Goal: Transaction & Acquisition: Book appointment/travel/reservation

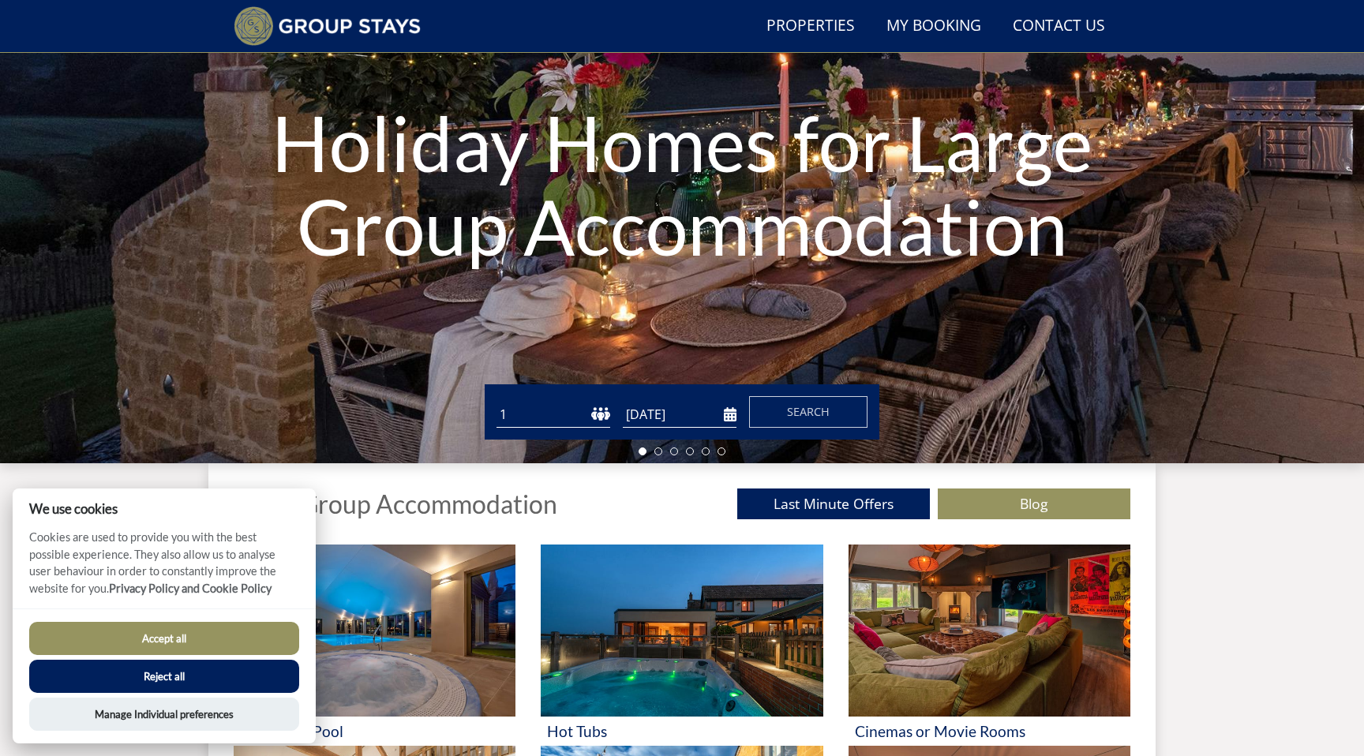
scroll to position [196, 0]
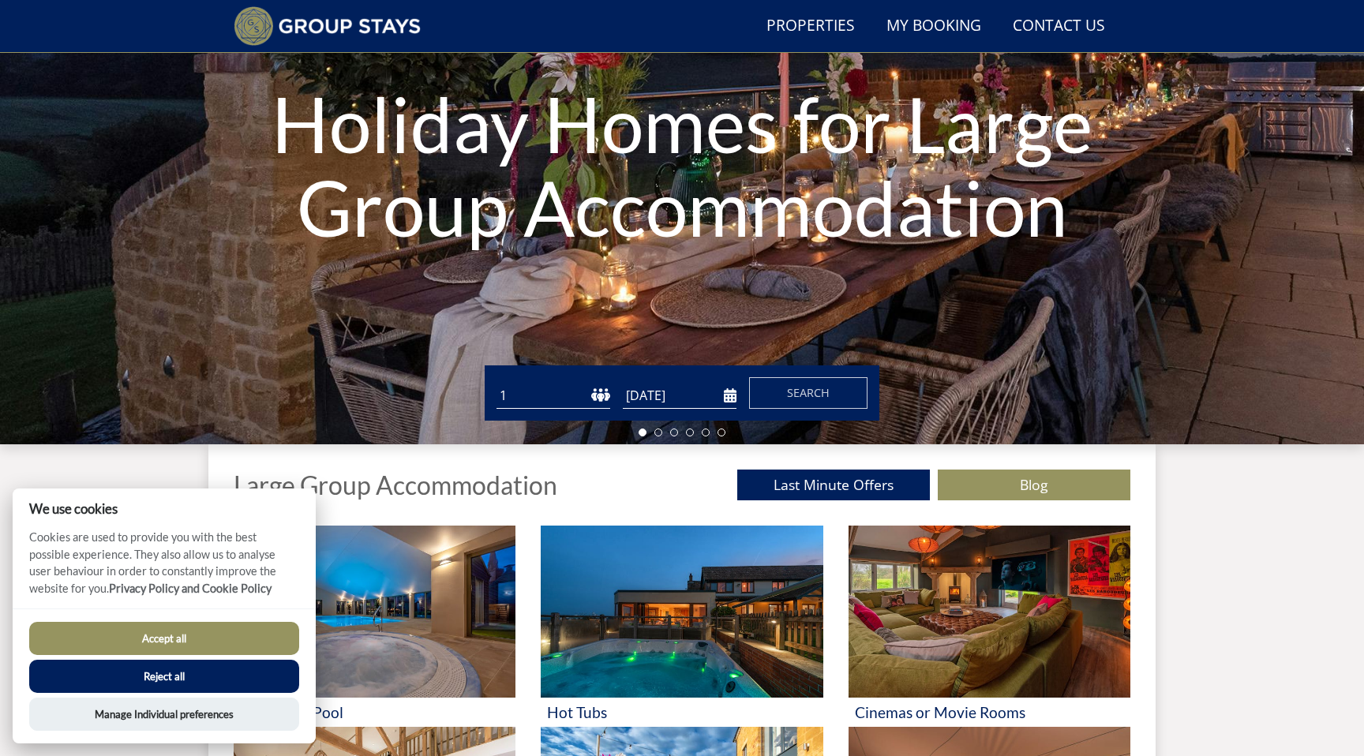
click at [592, 395] on select "1 2 3 4 5 6 7 8 9 10 11 12 13 14 15 16 17 18 19 20 21 22 23 24 25 26 27 28 29 3…" at bounding box center [553, 396] width 114 height 26
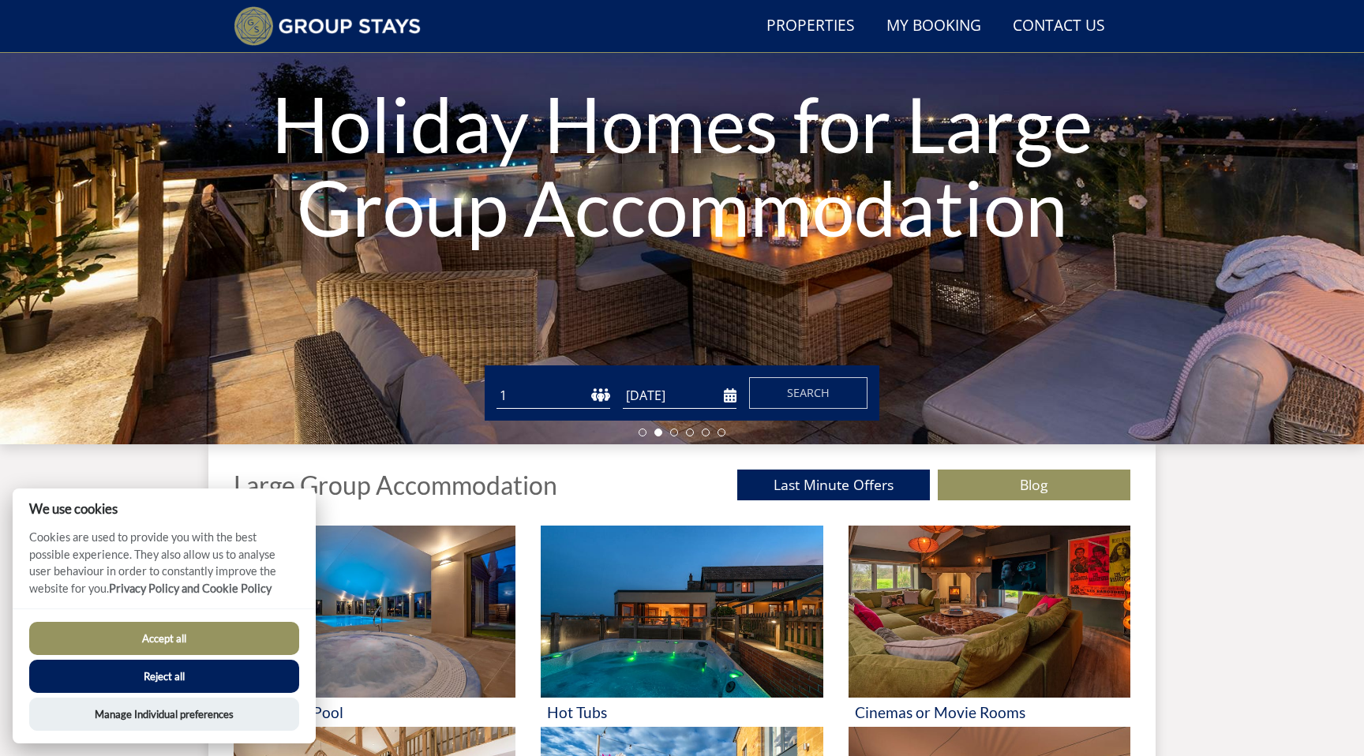
select select "35"
click at [496, 383] on select "1 2 3 4 5 6 7 8 9 10 11 12 13 14 15 16 17 18 19 20 21 22 23 24 25 26 27 28 29 3…" at bounding box center [553, 396] width 114 height 26
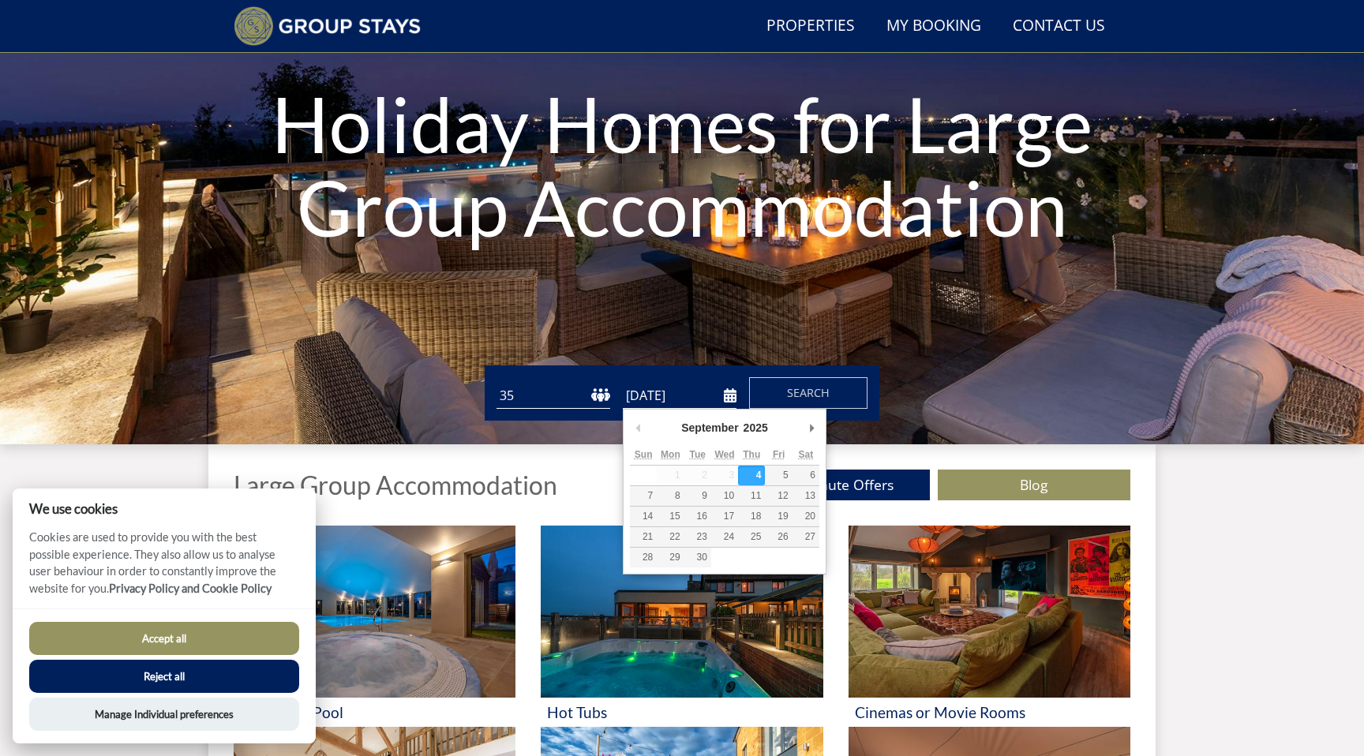
click at [691, 399] on input "[DATE]" at bounding box center [680, 396] width 114 height 26
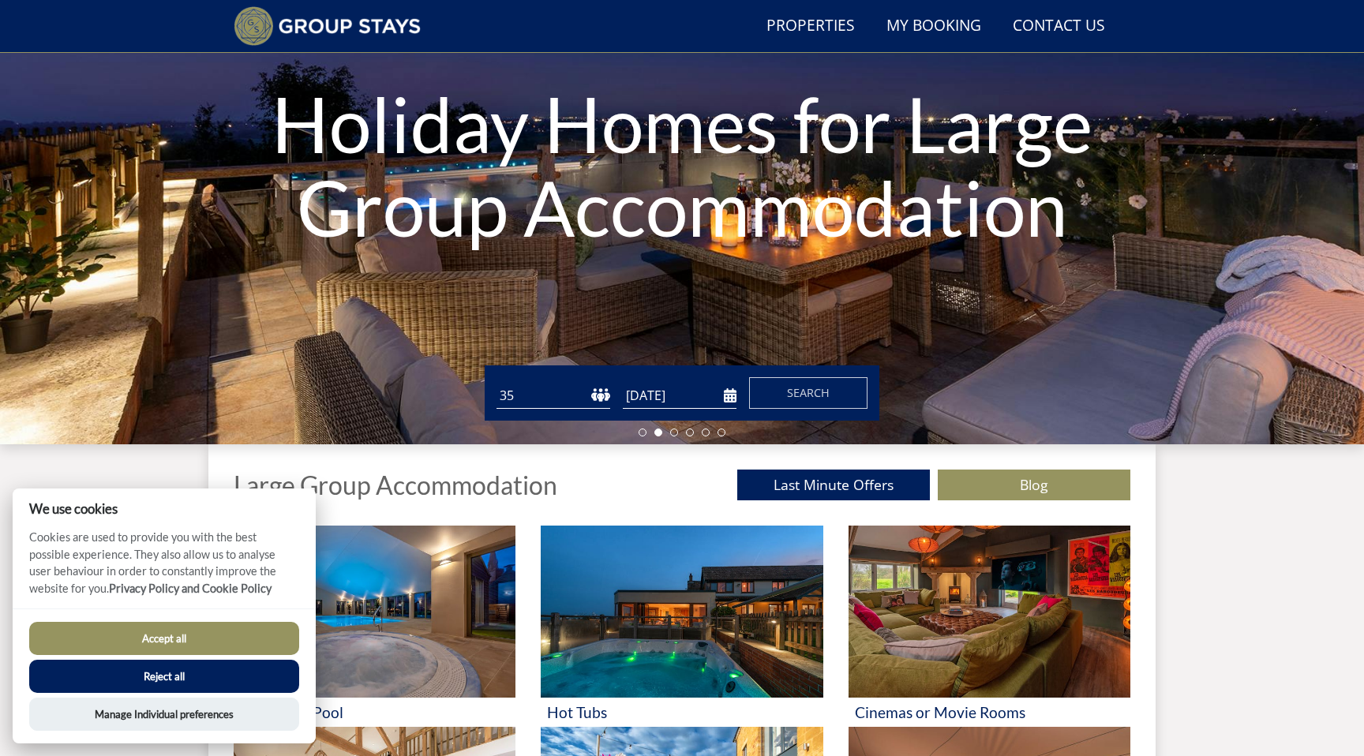
click at [732, 393] on input "[DATE]" at bounding box center [680, 396] width 114 height 26
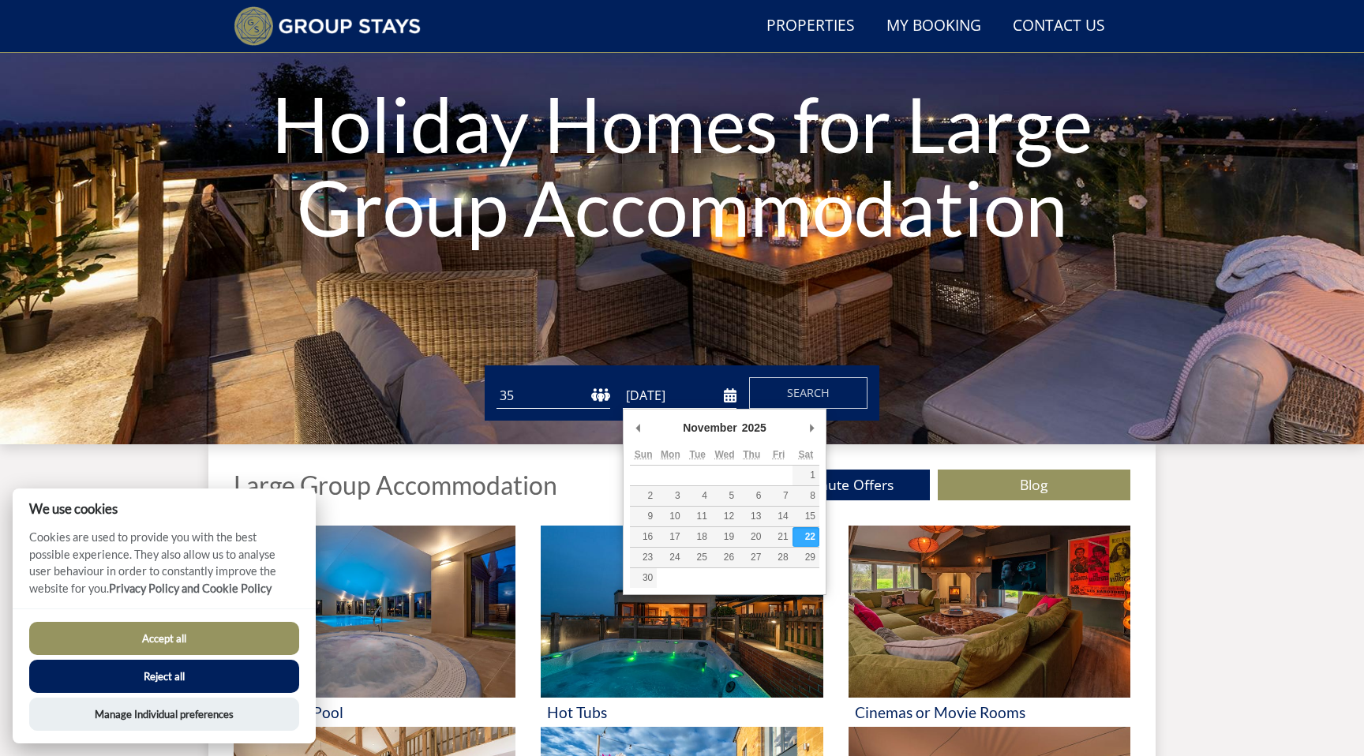
click at [726, 394] on input "[DATE]" at bounding box center [680, 396] width 114 height 26
type input "[DATE]"
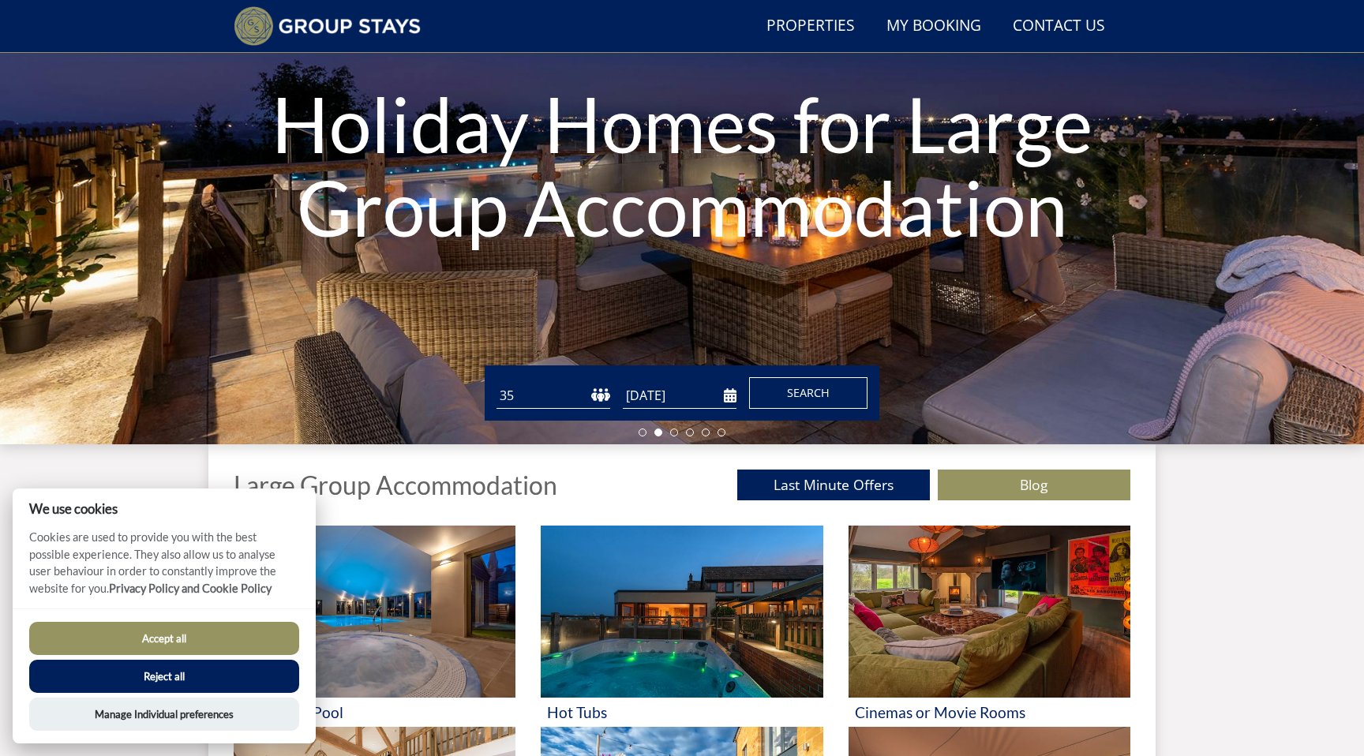
click at [810, 382] on button "Search" at bounding box center [808, 393] width 118 height 32
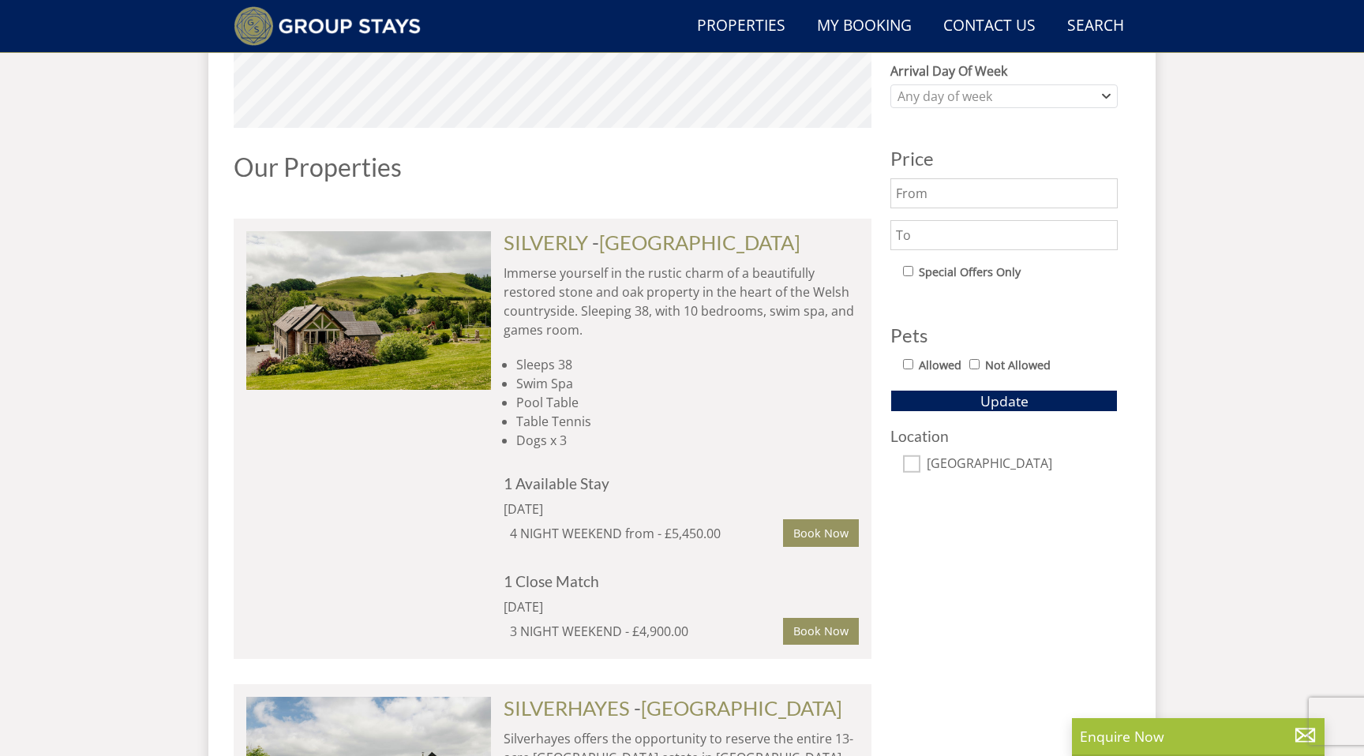
scroll to position [763, 0]
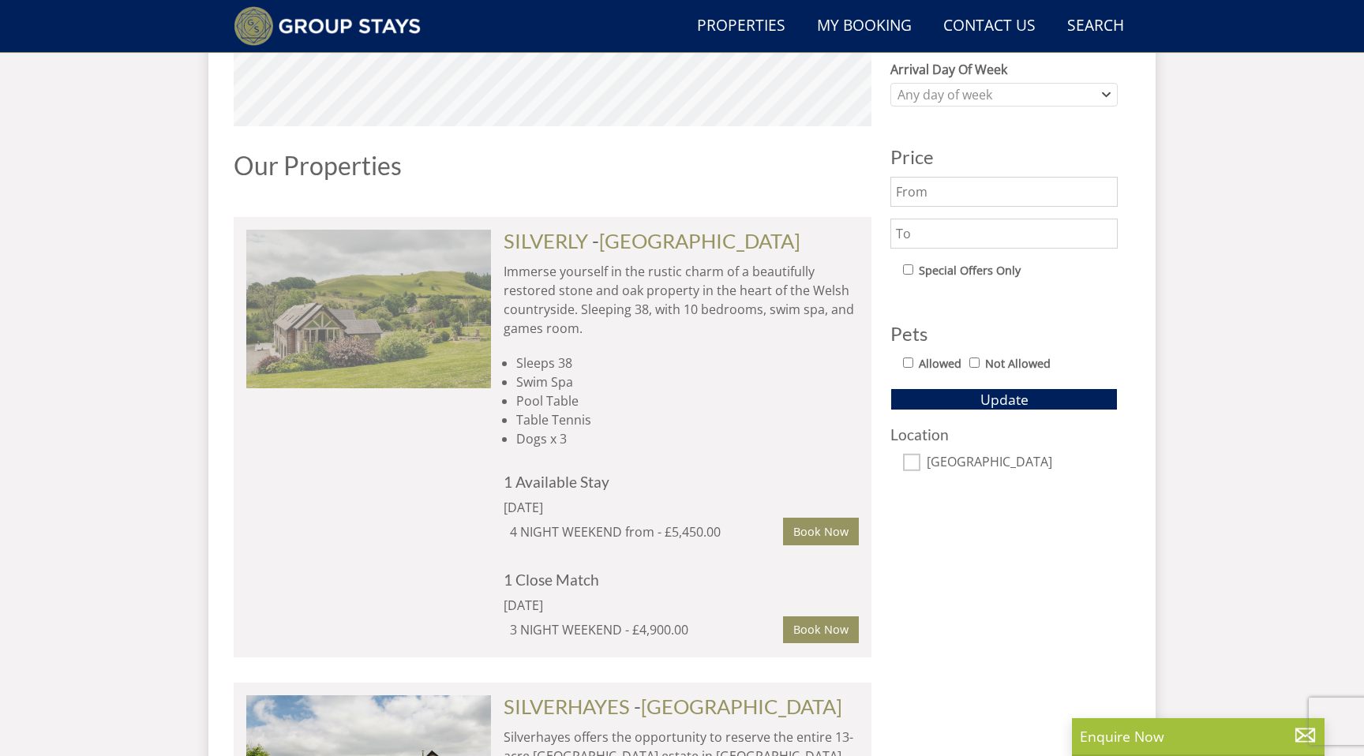
click at [455, 334] on img at bounding box center [368, 309] width 245 height 158
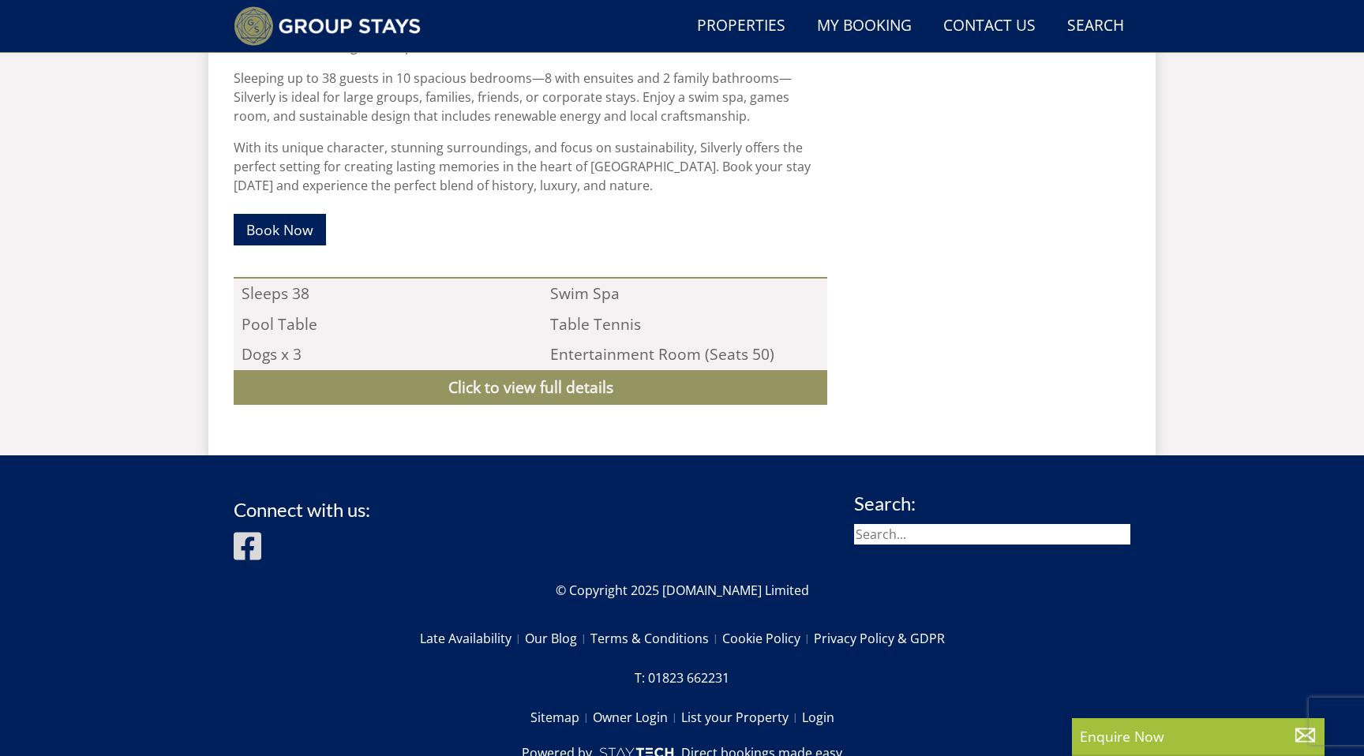
scroll to position [885, 0]
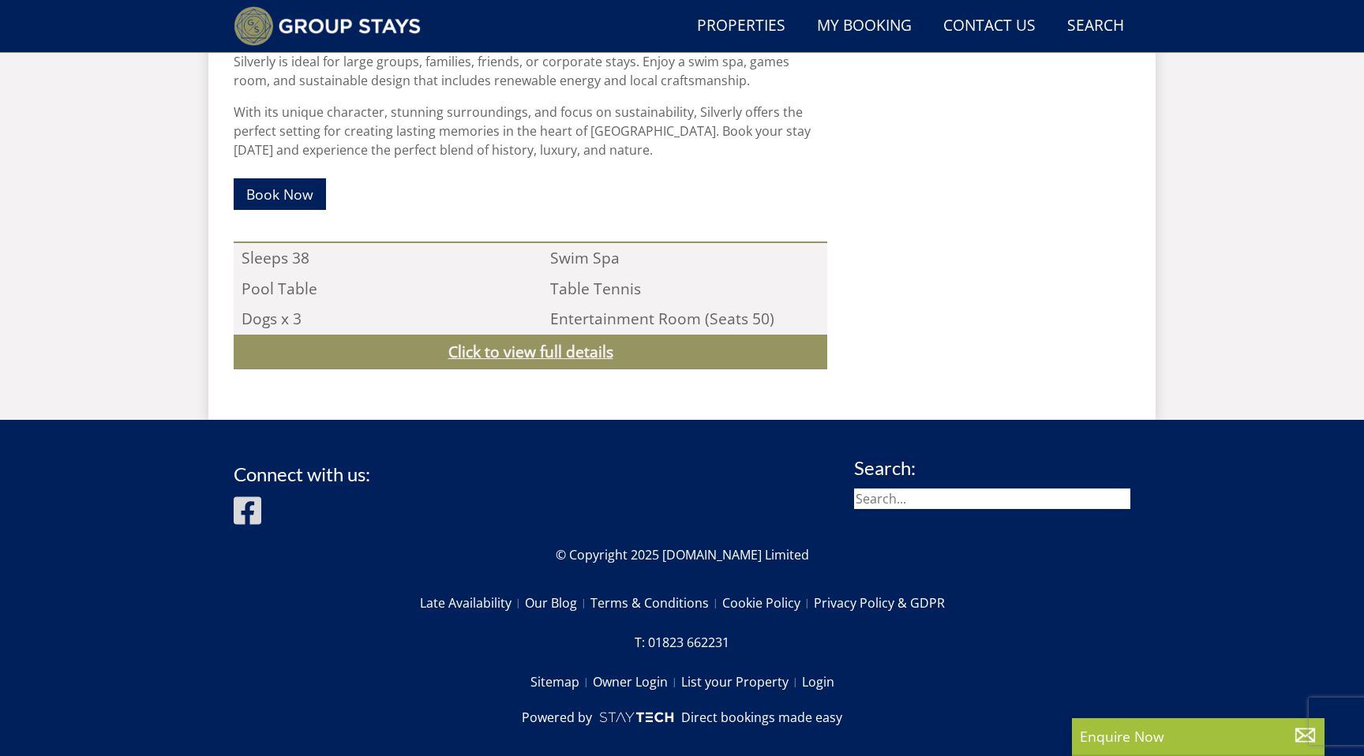
click at [773, 350] on link "Click to view full details" at bounding box center [530, 353] width 593 height 36
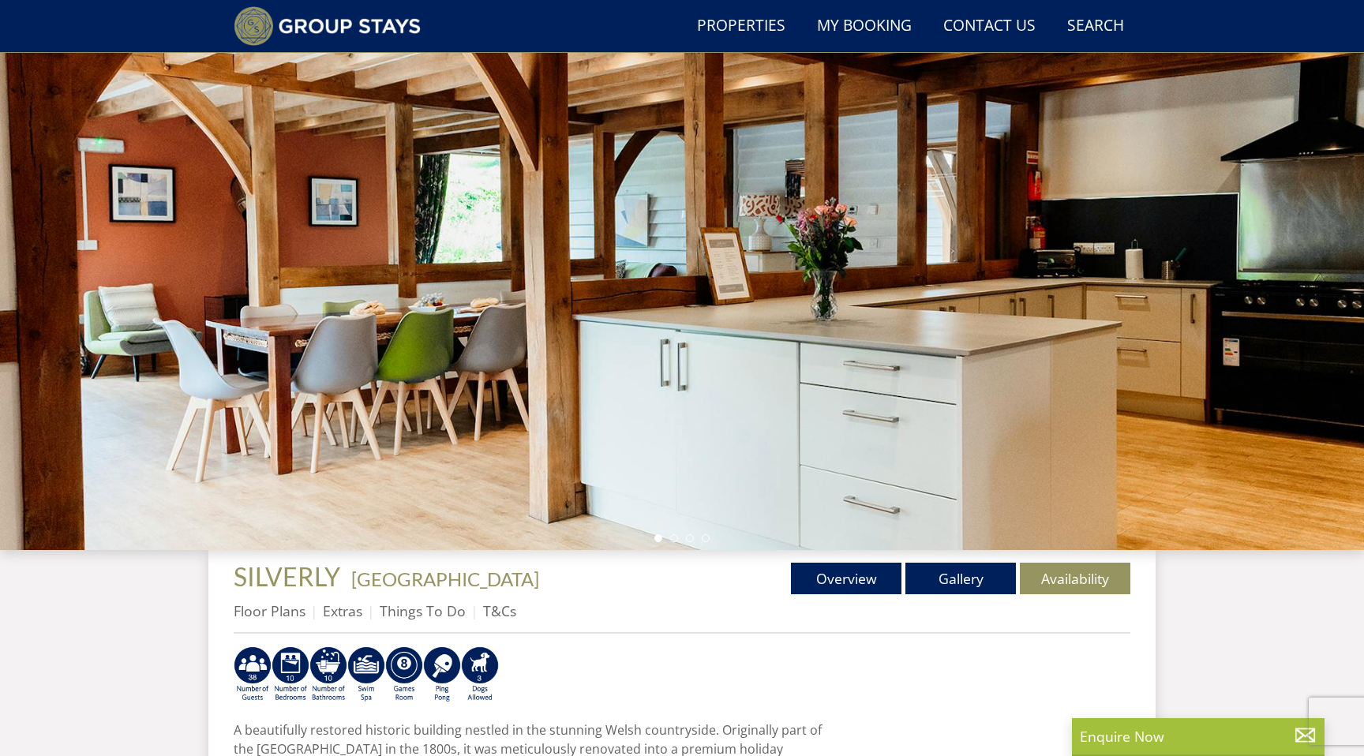
scroll to position [155, 0]
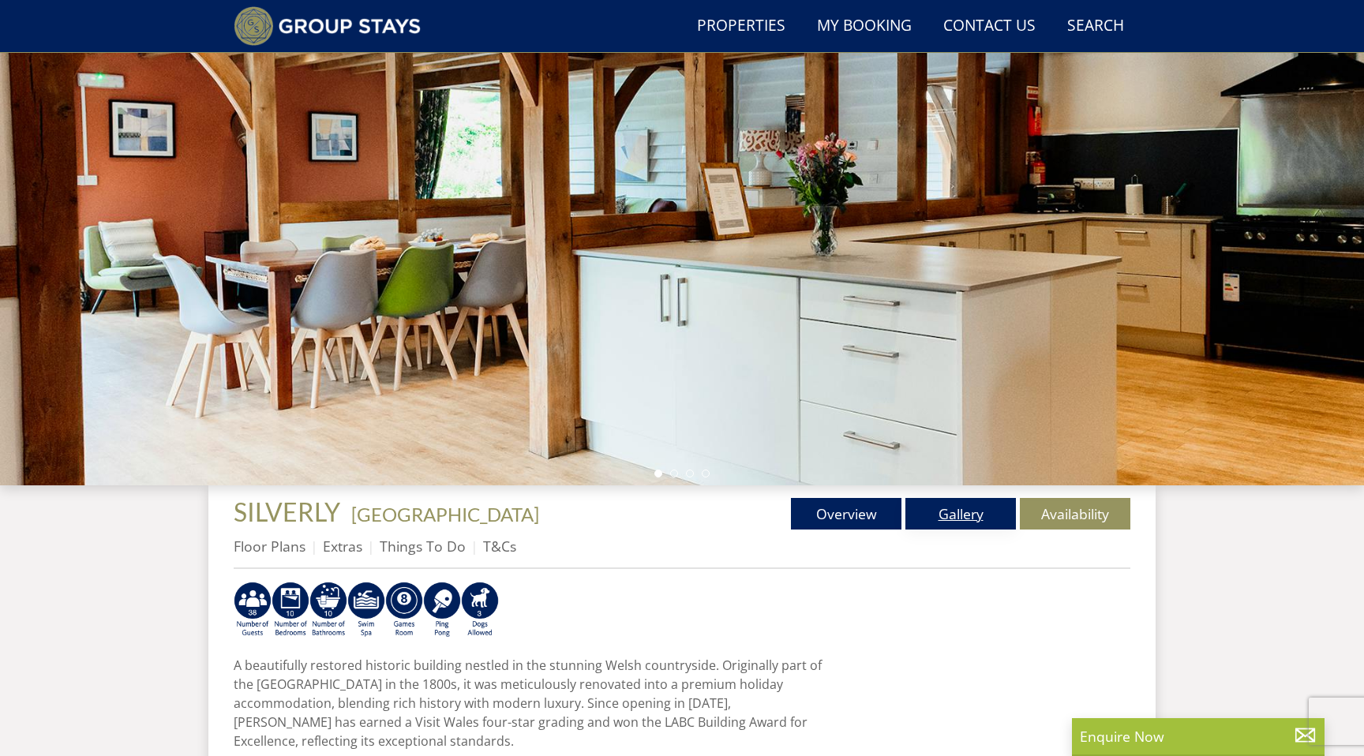
click at [942, 500] on link "Gallery" at bounding box center [960, 514] width 110 height 32
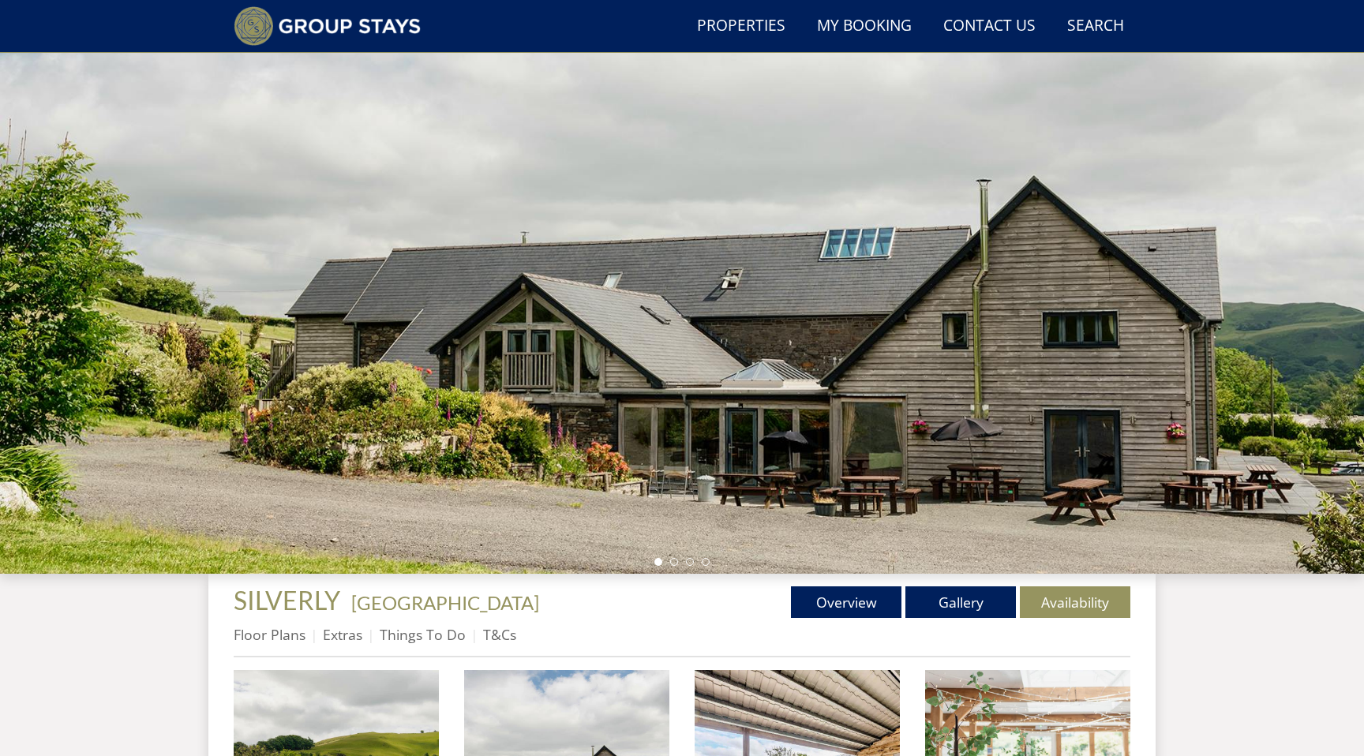
scroll to position [51, 0]
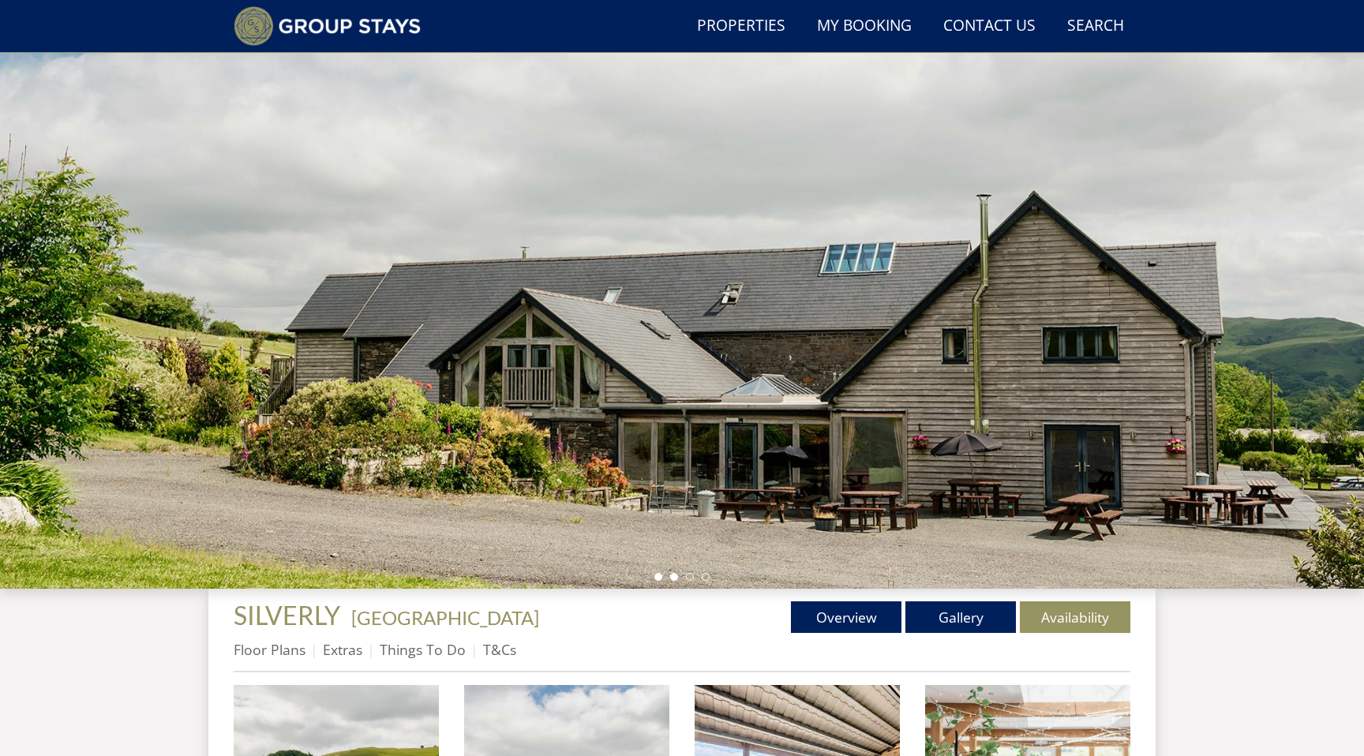
click at [672, 575] on li at bounding box center [674, 577] width 8 height 8
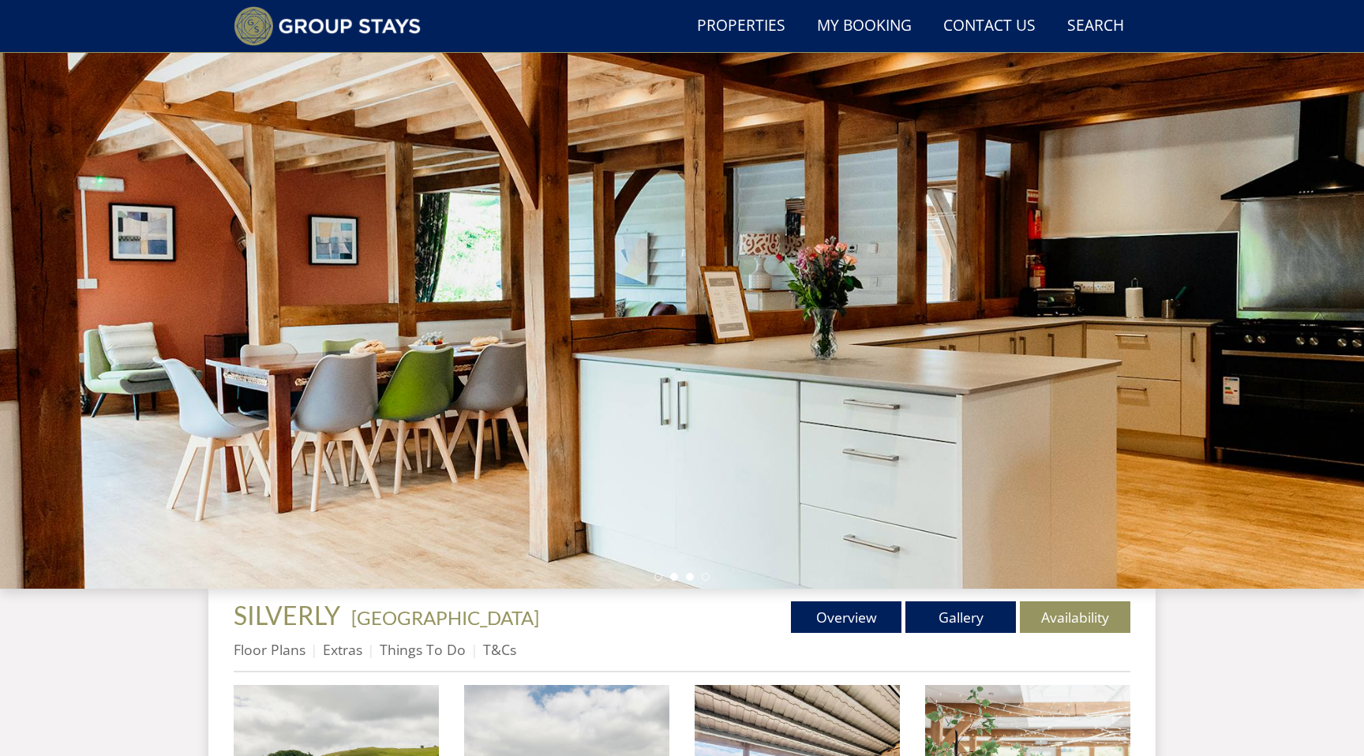
click at [689, 575] on li at bounding box center [690, 577] width 8 height 8
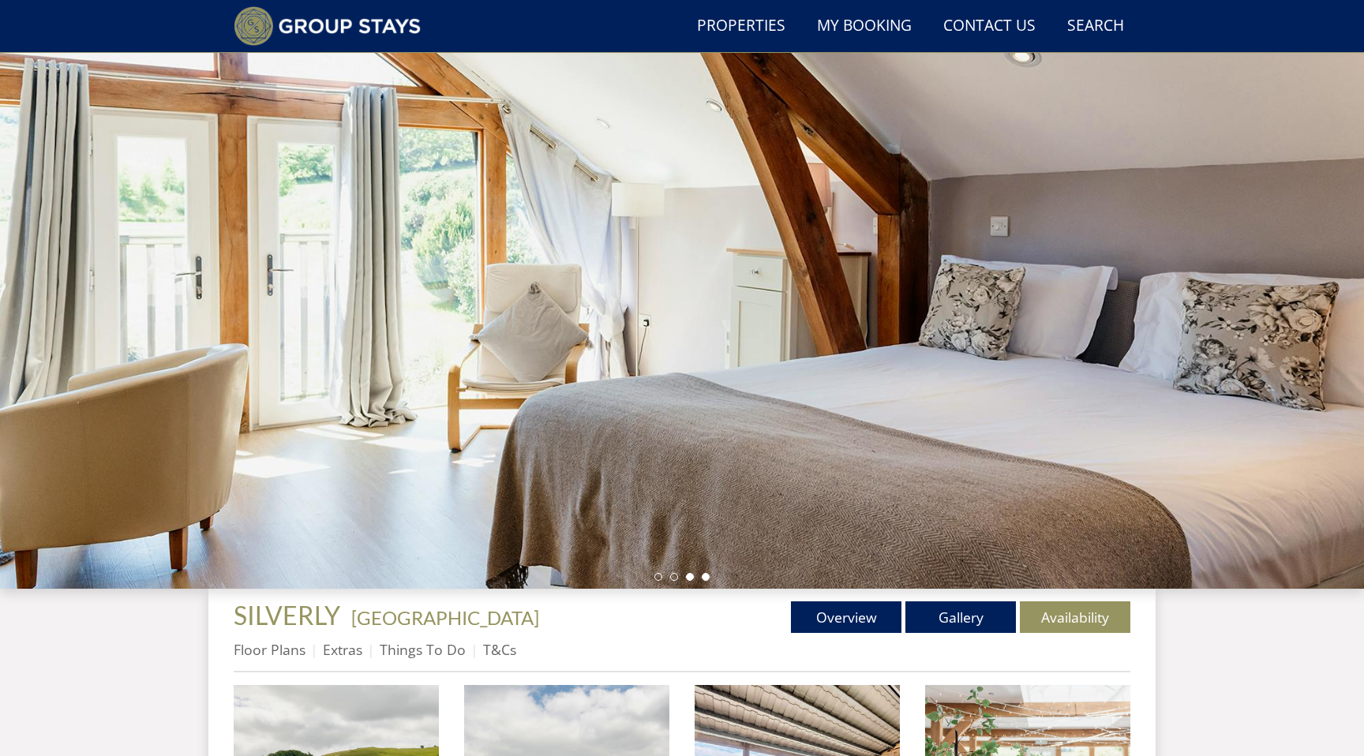
click at [706, 575] on li at bounding box center [706, 577] width 8 height 8
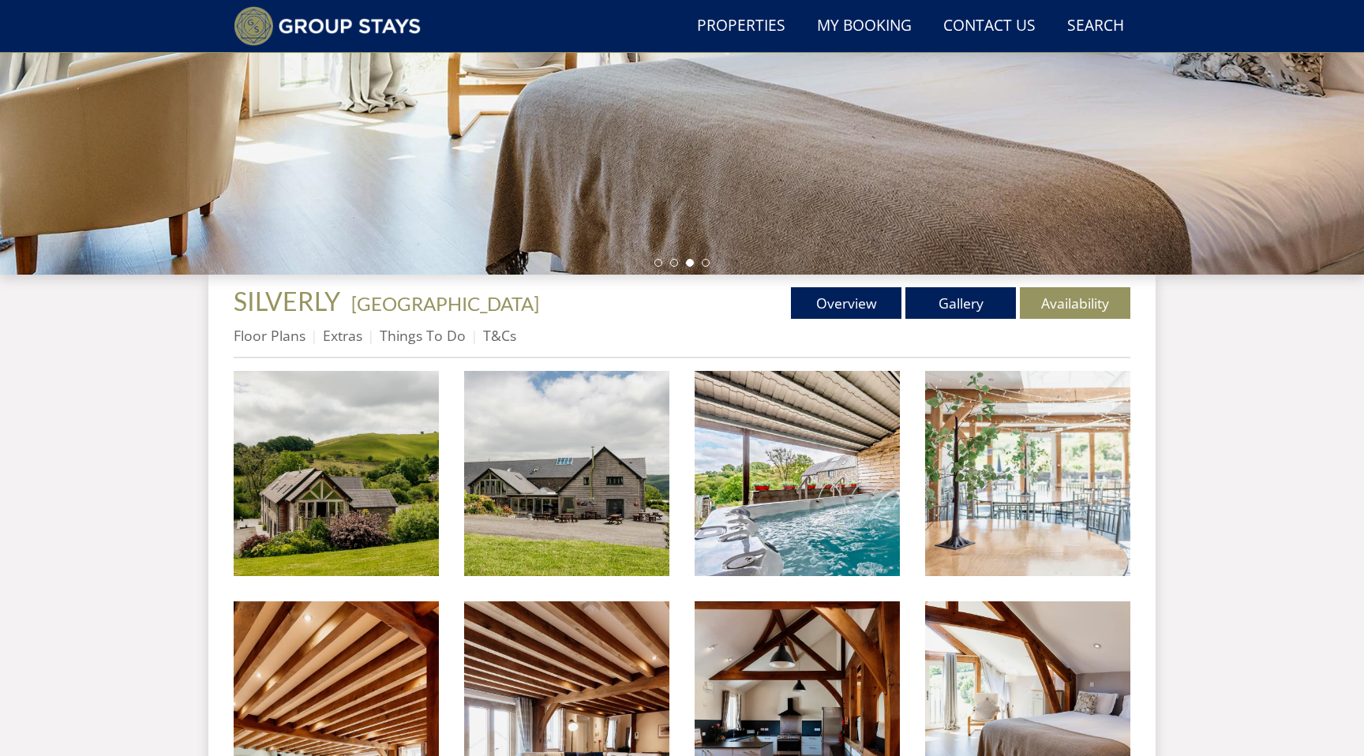
scroll to position [361, 0]
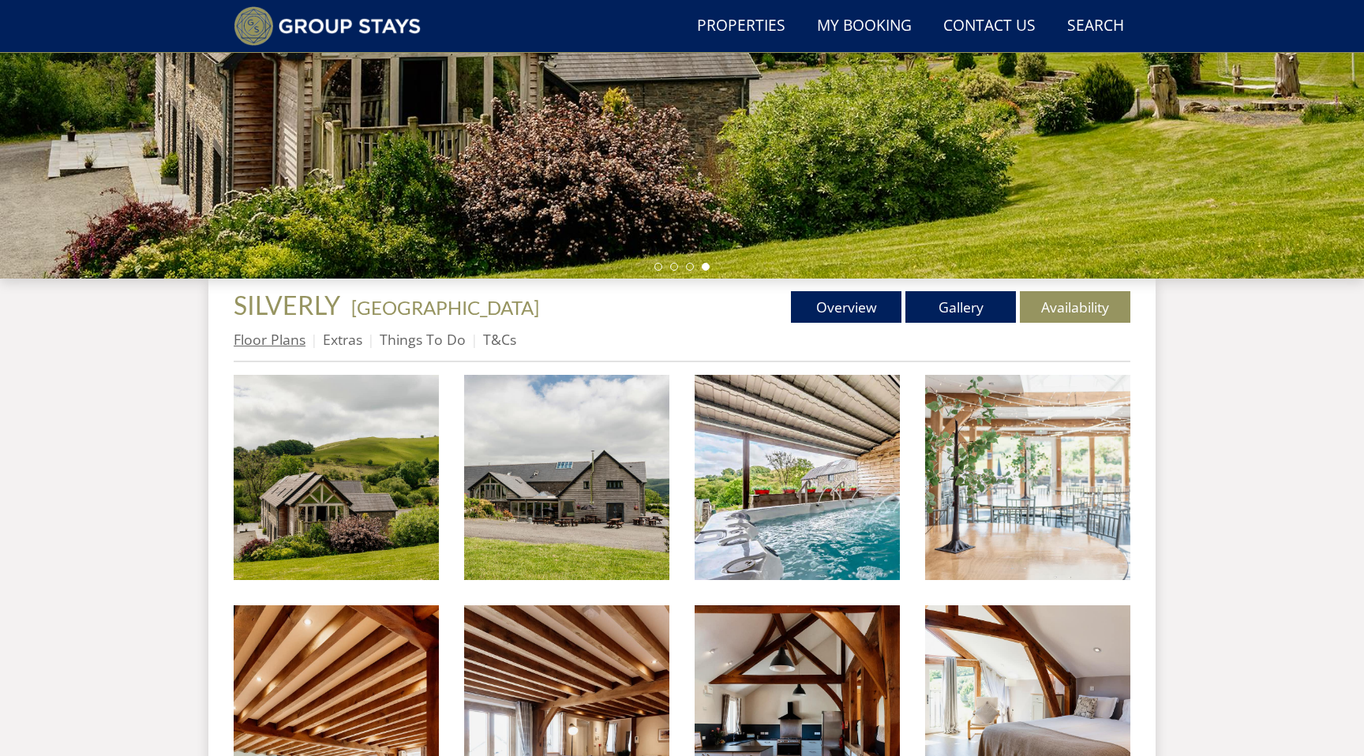
click at [288, 337] on link "Floor Plans" at bounding box center [270, 339] width 72 height 19
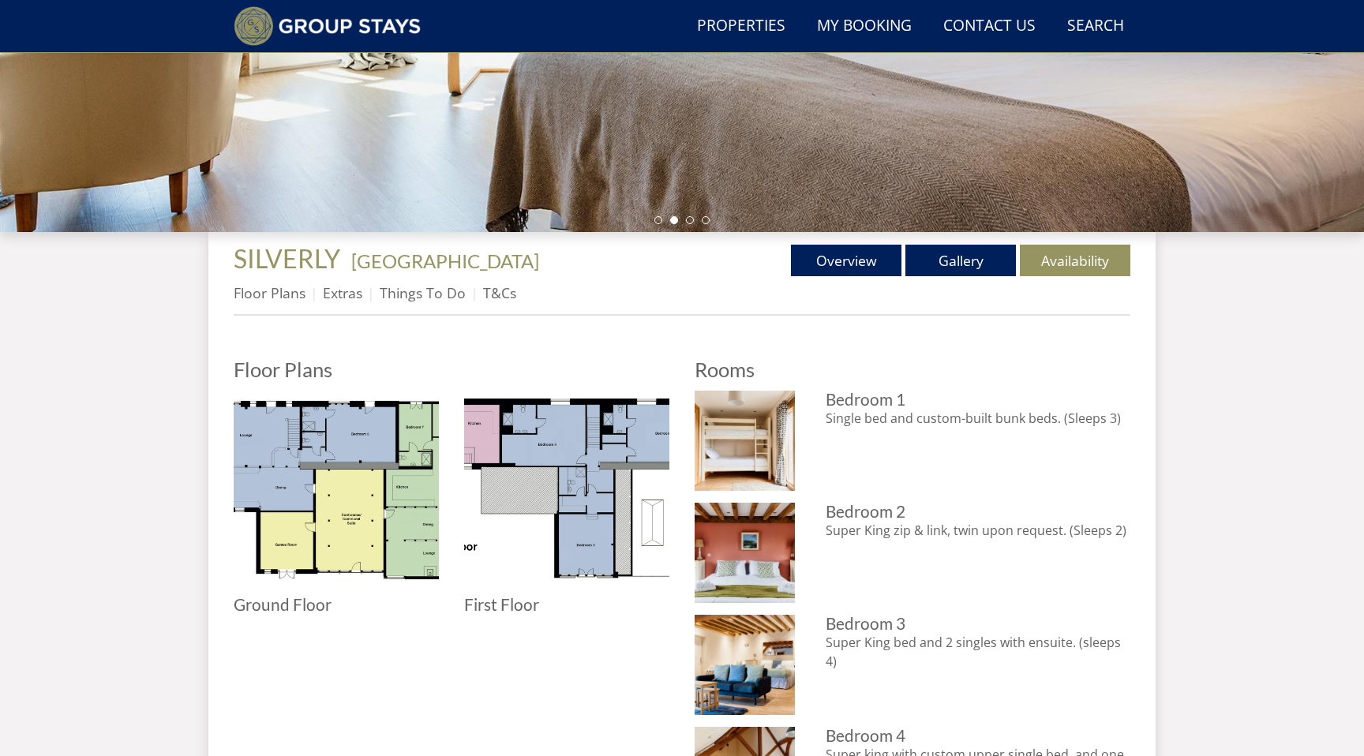
scroll to position [432, 0]
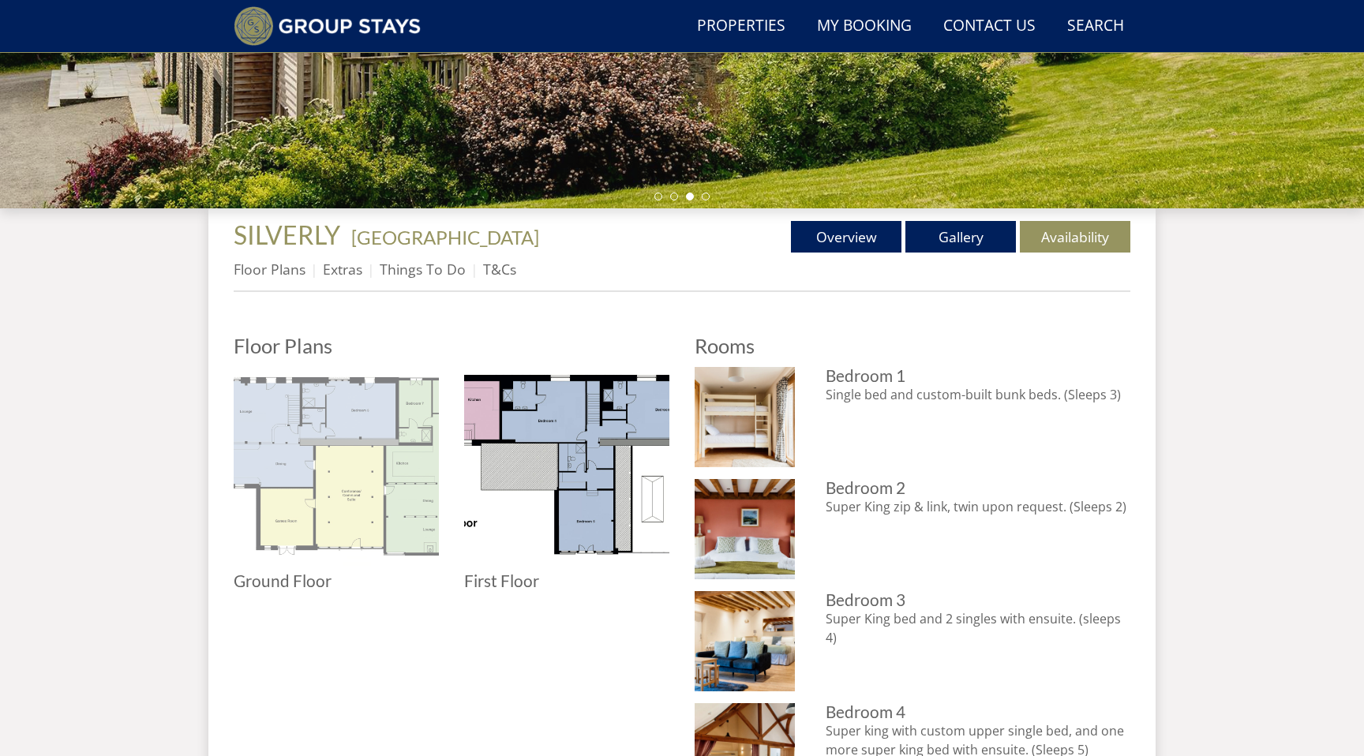
click at [369, 503] on img at bounding box center [336, 469] width 205 height 205
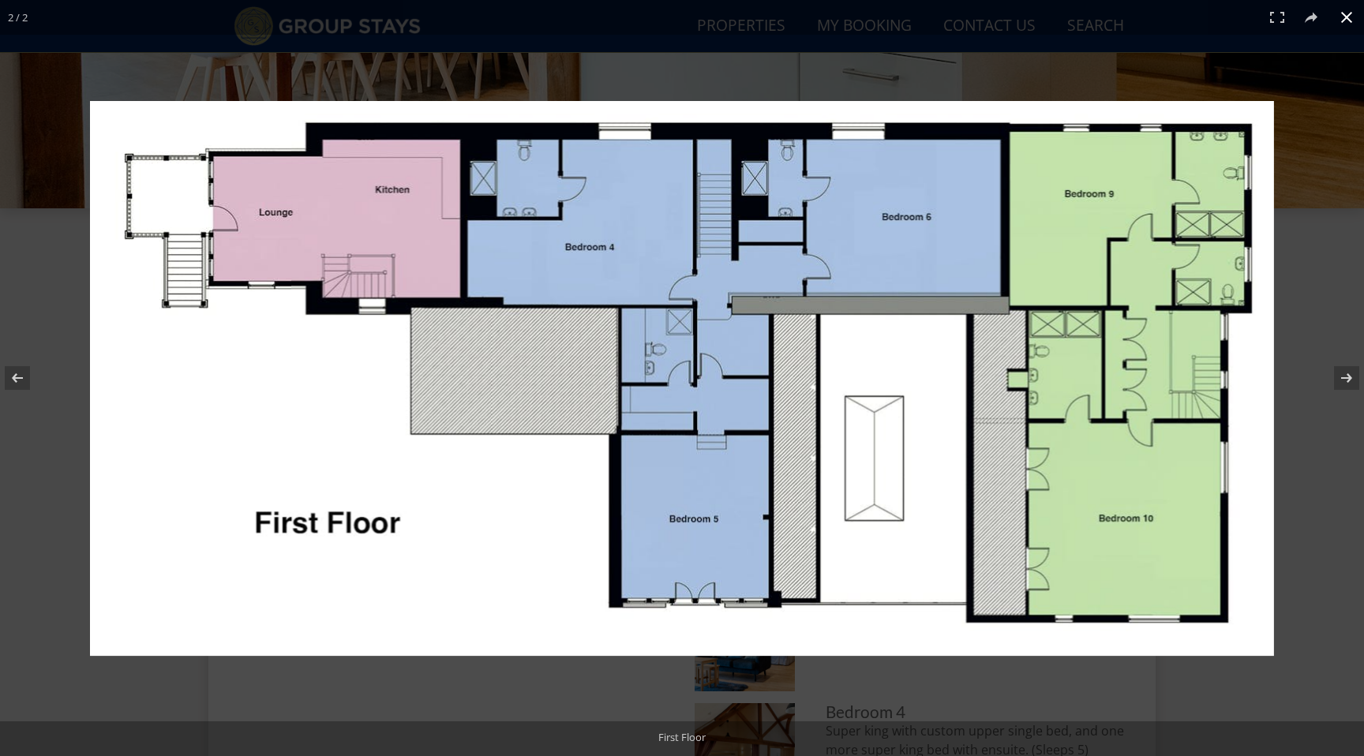
click at [0, 512] on div at bounding box center [682, 378] width 1364 height 756
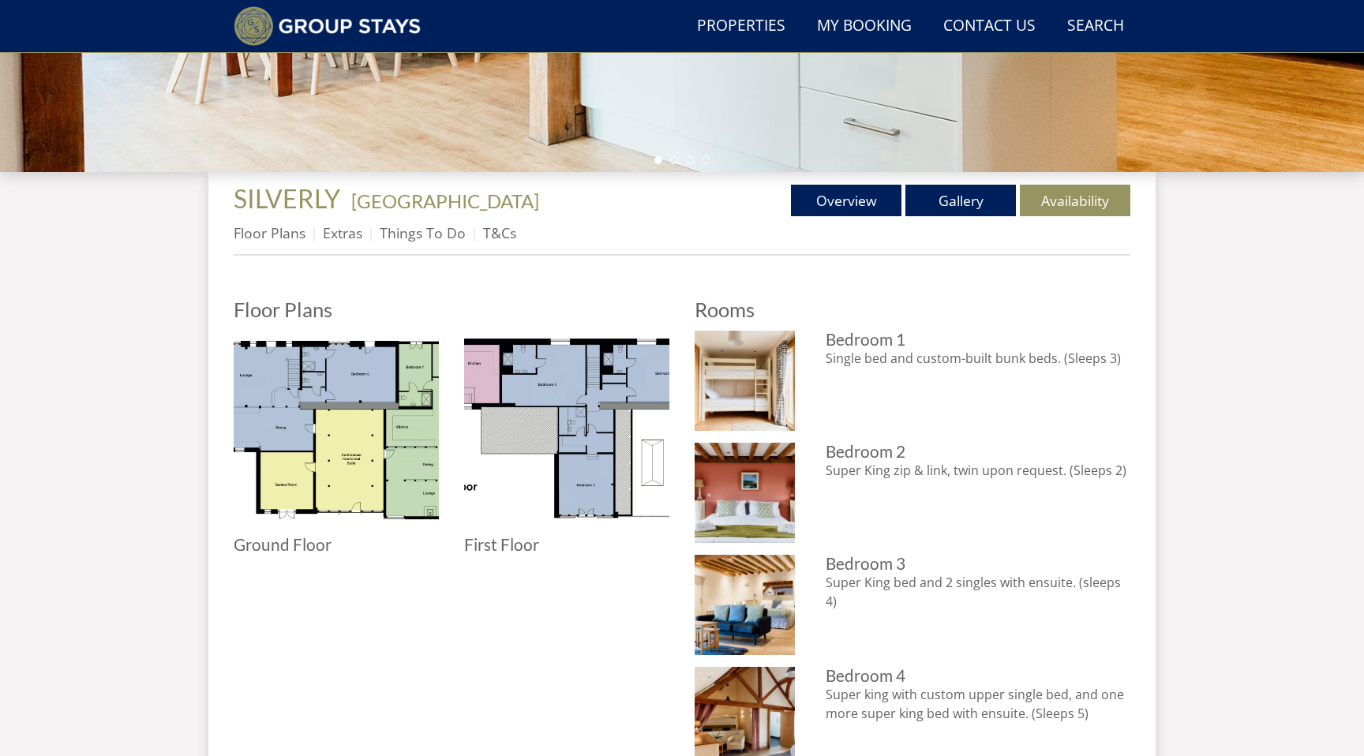
scroll to position [283, 0]
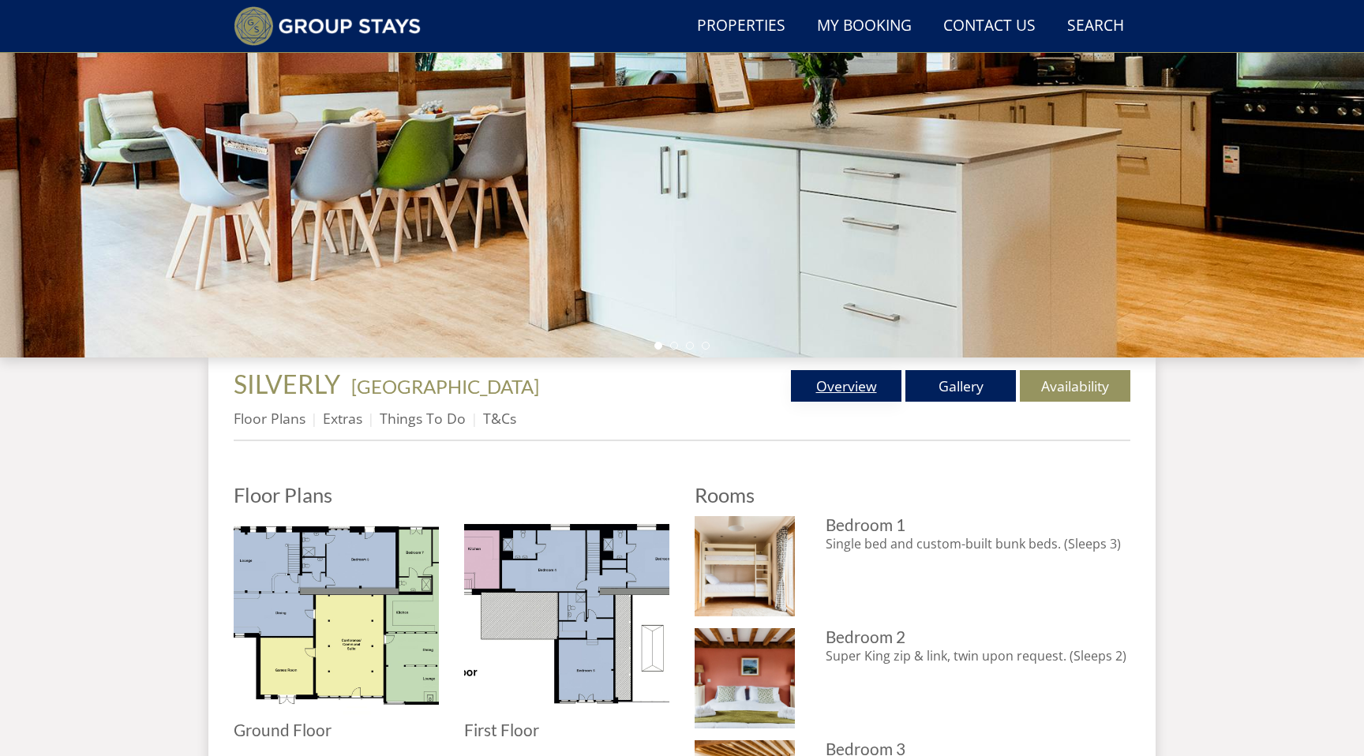
click at [865, 392] on link "Overview" at bounding box center [846, 386] width 110 height 32
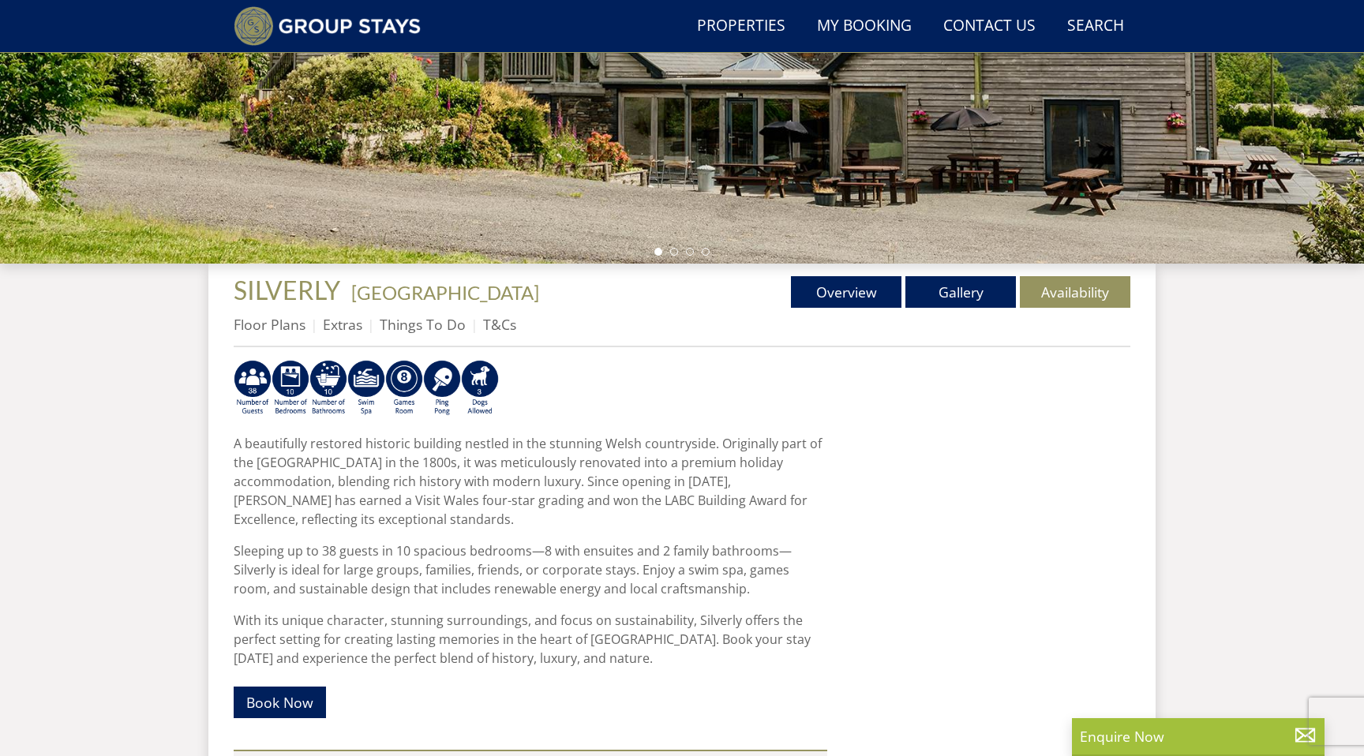
scroll to position [399, 0]
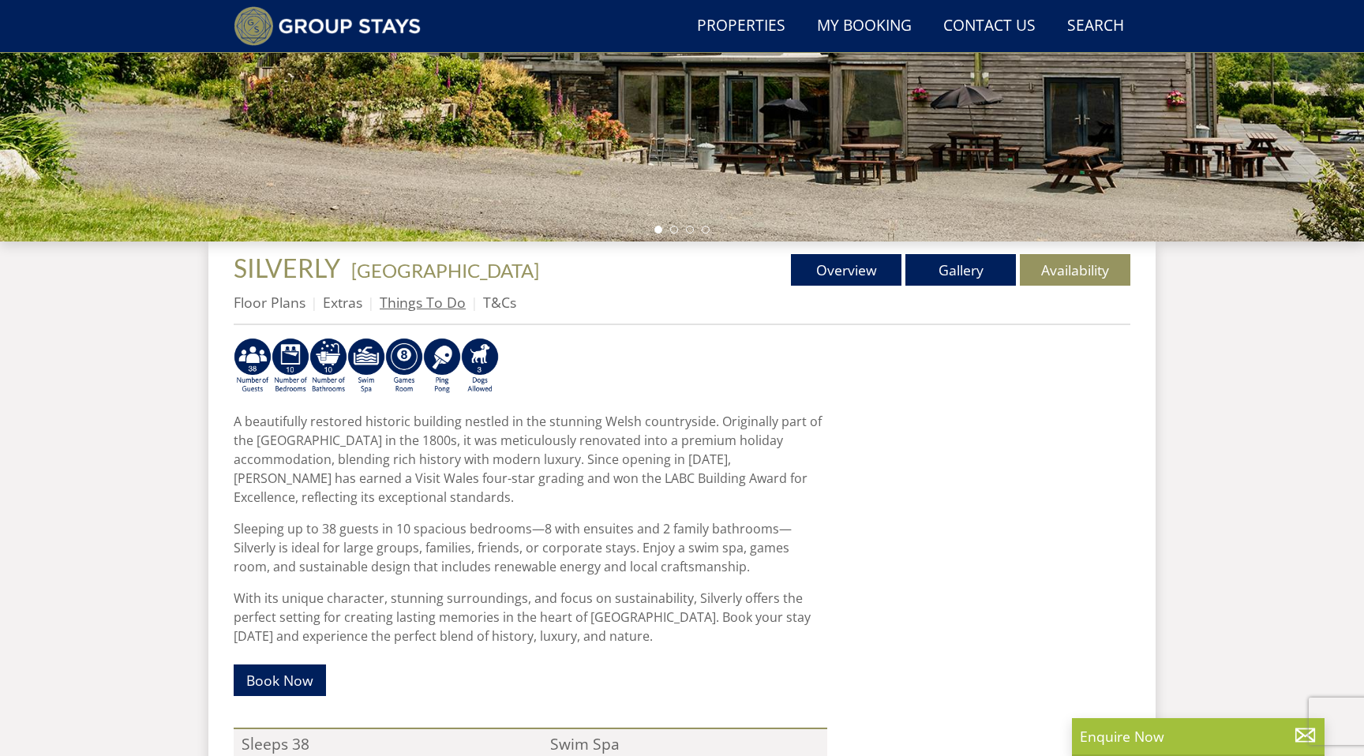
click at [421, 310] on link "Things To Do" at bounding box center [423, 302] width 86 height 19
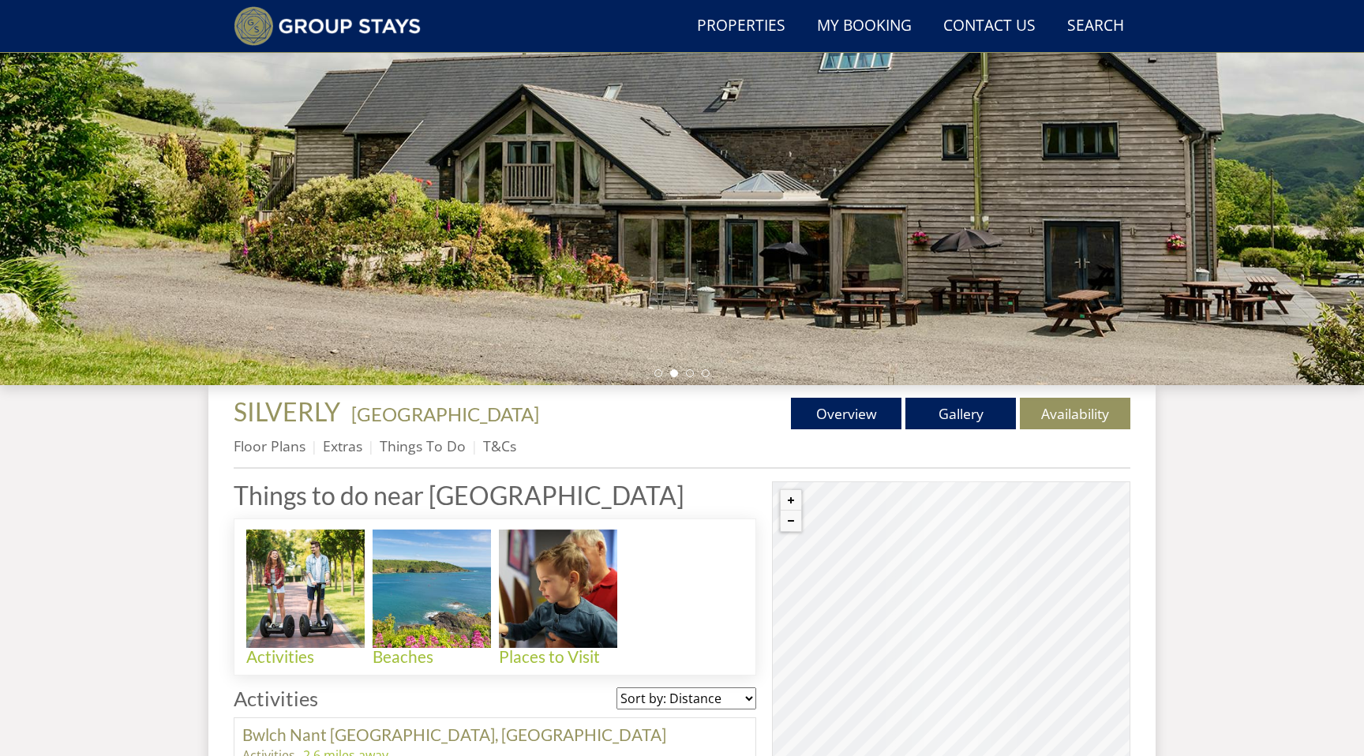
scroll to position [258, 0]
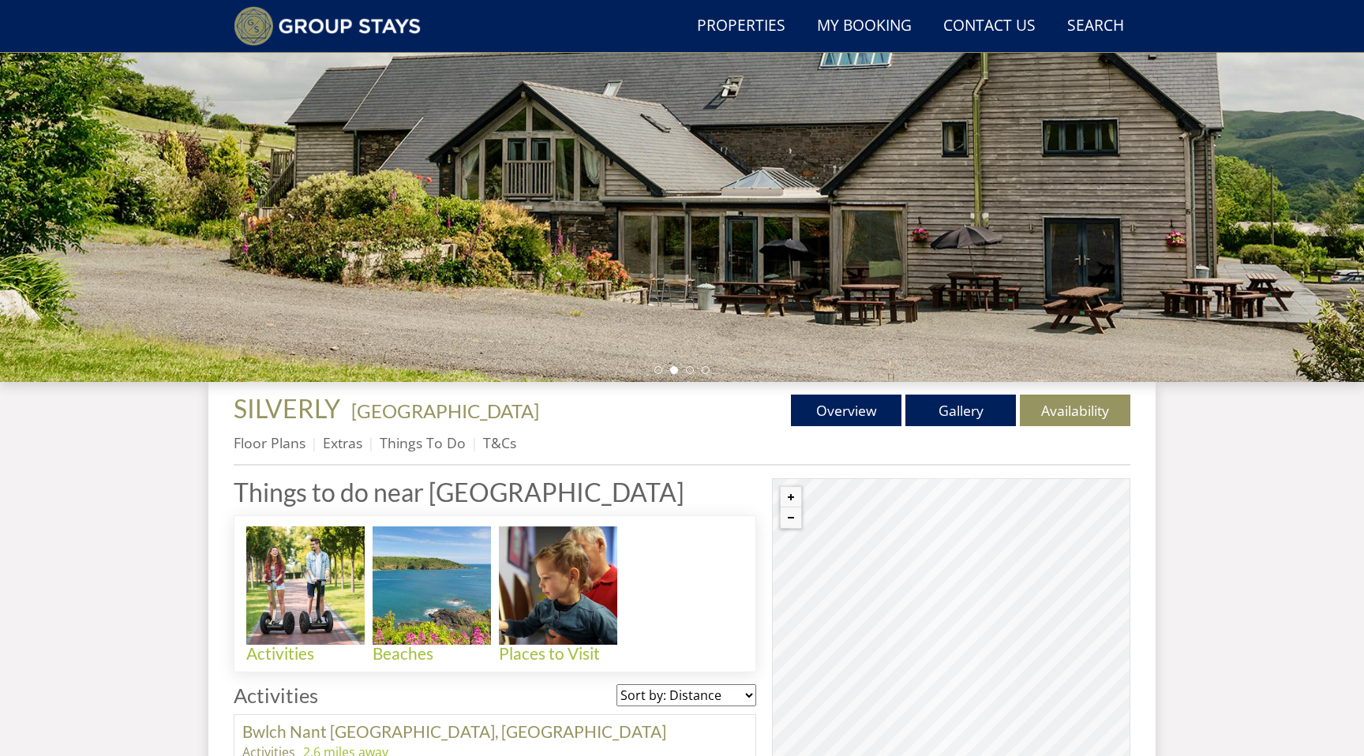
drag, startPoint x: 469, startPoint y: 416, endPoint x: 351, endPoint y: 418, distance: 117.6
click at [351, 418] on h1 "SILVERLY - [GEOGRAPHIC_DATA]" at bounding box center [458, 409] width 448 height 28
copy span "[GEOGRAPHIC_DATA]"
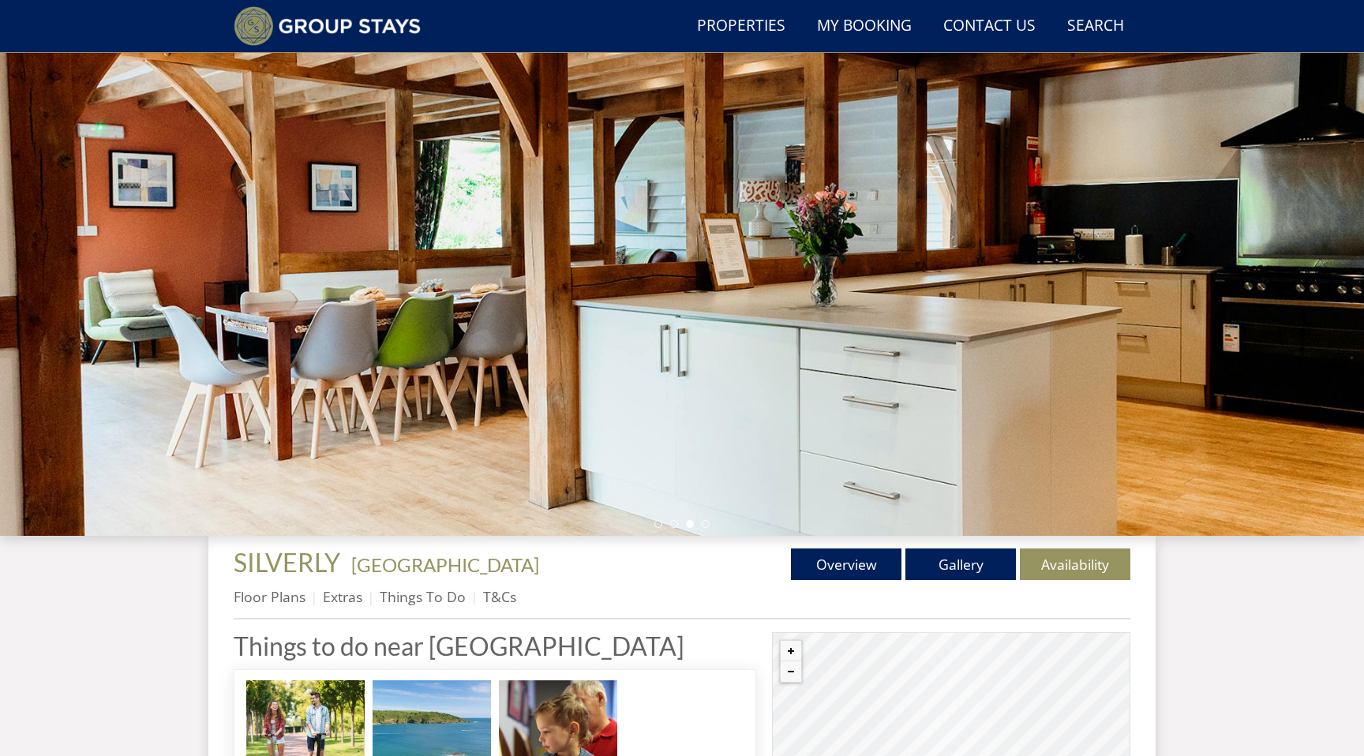
scroll to position [0, 0]
